Goal: Transaction & Acquisition: Purchase product/service

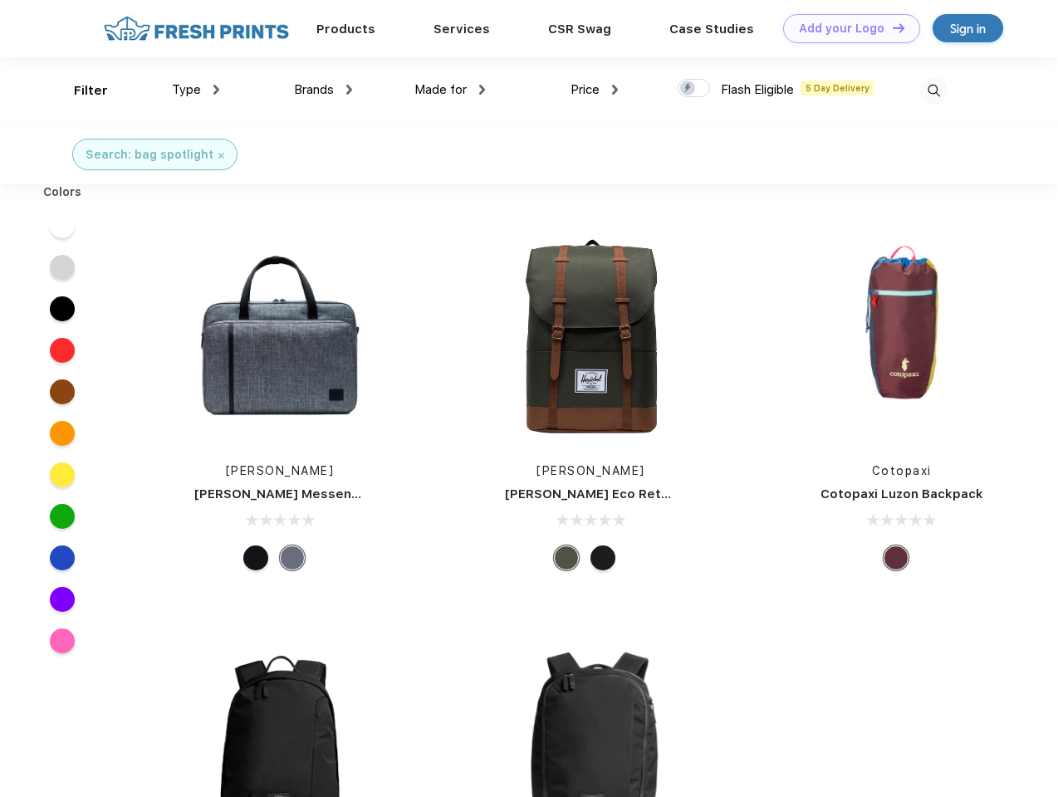
click at [845, 28] on link "Add your Logo Design Tool" at bounding box center [851, 28] width 137 height 29
click at [0, 0] on div "Design Tool" at bounding box center [0, 0] width 0 height 0
click at [891, 27] on link "Add your Logo Design Tool" at bounding box center [851, 28] width 137 height 29
click at [80, 91] on div "Filter" at bounding box center [91, 90] width 34 height 19
click at [196, 90] on span "Type" at bounding box center [186, 89] width 29 height 15
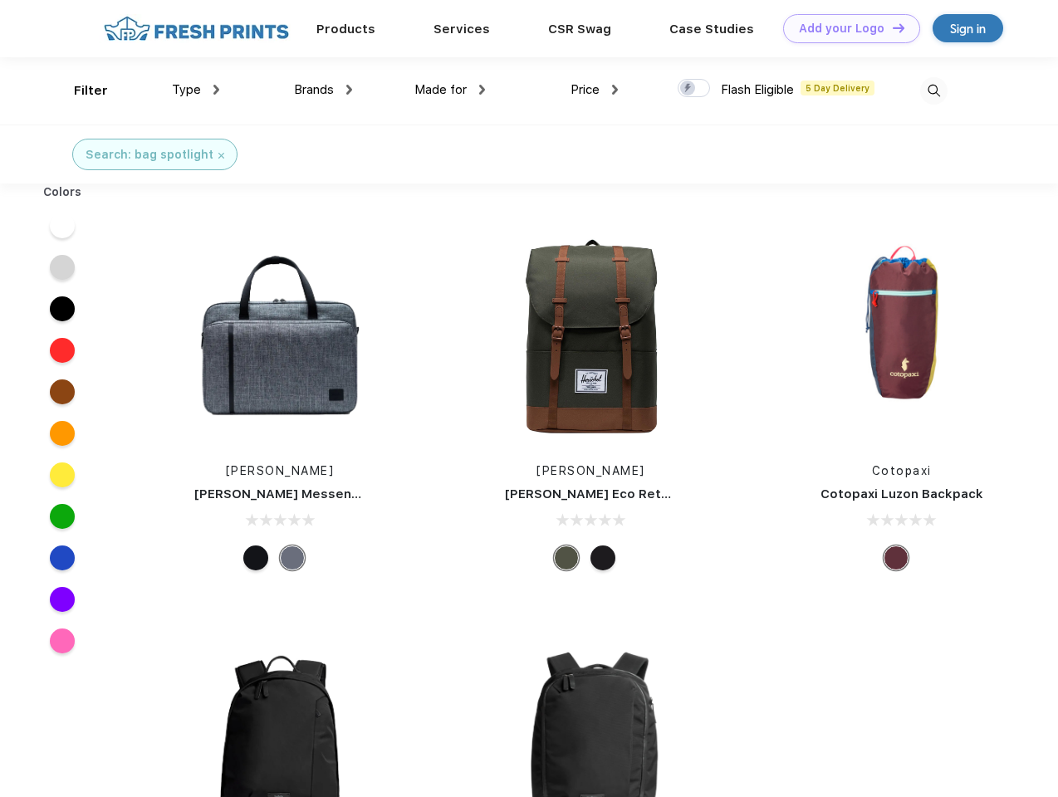
click at [323, 90] on span "Brands" at bounding box center [314, 89] width 40 height 15
click at [450, 90] on span "Made for" at bounding box center [440, 89] width 52 height 15
click at [595, 90] on span "Price" at bounding box center [585, 89] width 29 height 15
click at [694, 89] on div at bounding box center [694, 88] width 32 height 18
click at [688, 89] on input "checkbox" at bounding box center [683, 83] width 11 height 11
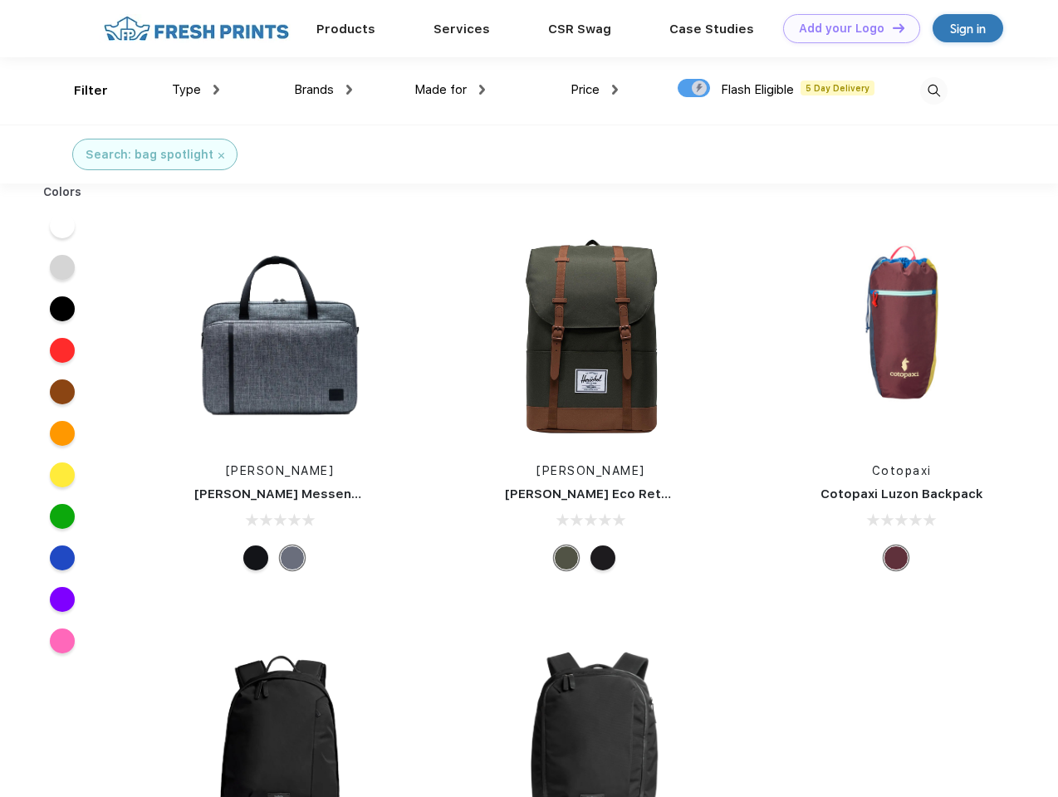
click at [933, 91] on img at bounding box center [933, 90] width 27 height 27
